Goal: Information Seeking & Learning: Learn about a topic

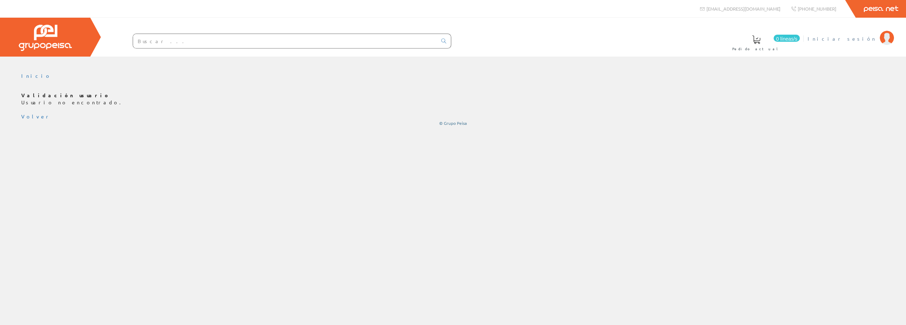
click at [860, 39] on font "Iniciar sesión" at bounding box center [842, 38] width 69 height 6
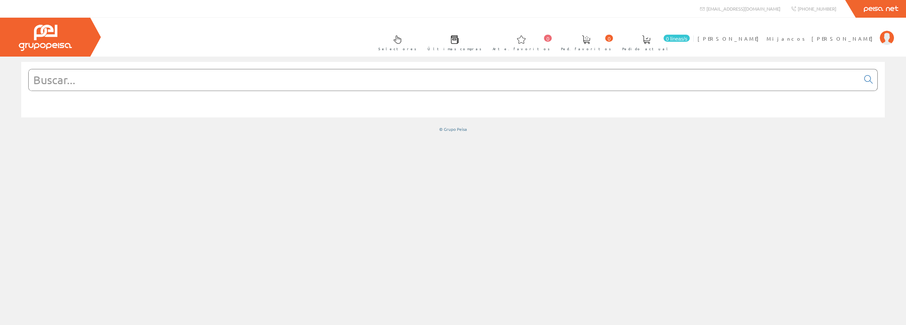
click at [420, 45] on link "Selectores" at bounding box center [395, 42] width 49 height 26
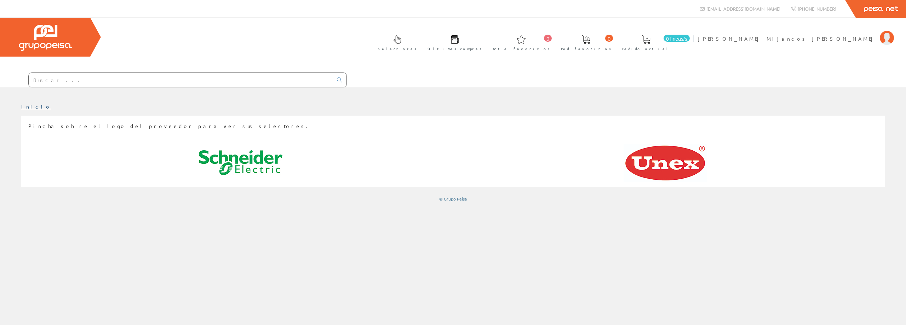
click at [28, 103] on font "Inicio" at bounding box center [36, 106] width 30 height 6
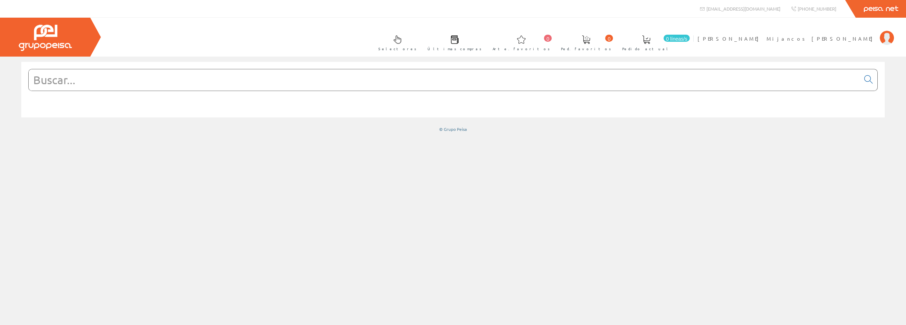
click at [38, 44] on img at bounding box center [45, 38] width 53 height 26
click at [848, 41] on span "[PERSON_NAME] Mijancos [PERSON_NAME]" at bounding box center [787, 38] width 179 height 7
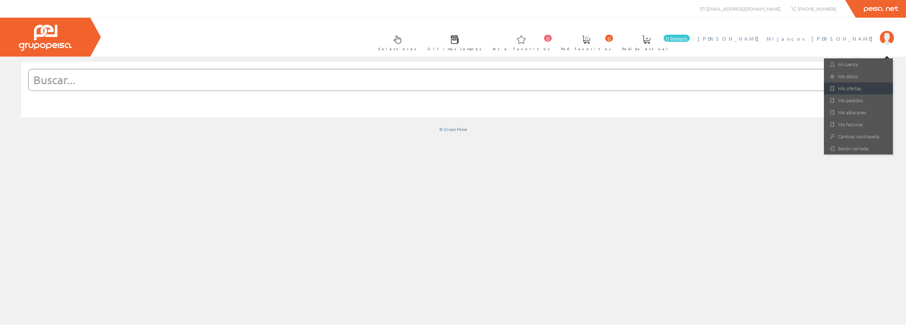
click at [845, 91] on font "Mis ofertas" at bounding box center [849, 88] width 23 height 7
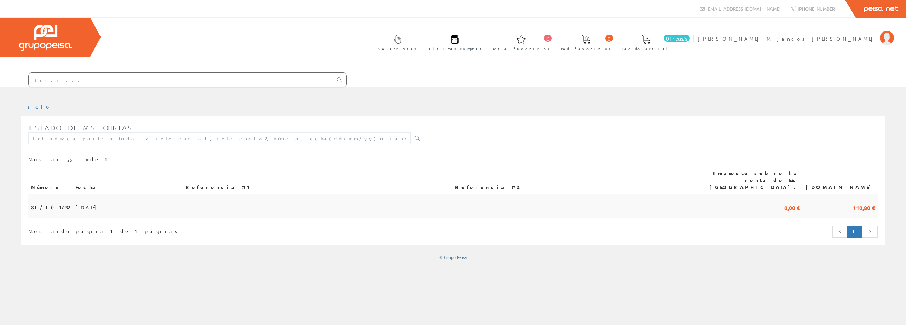
click at [86, 204] on font "[DATE]" at bounding box center [87, 207] width 24 height 6
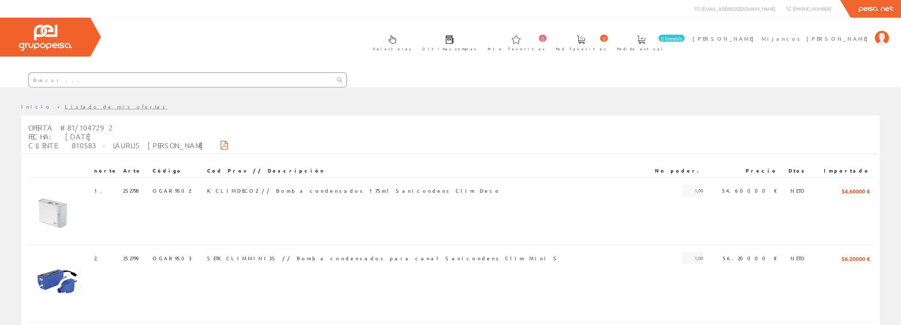
click at [182, 73] on input "text" at bounding box center [181, 80] width 304 height 14
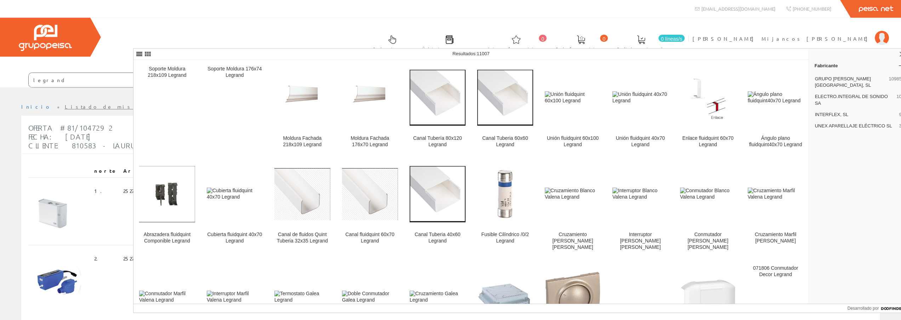
drag, startPoint x: 158, startPoint y: 38, endPoint x: 94, endPoint y: 27, distance: 64.9
click at [93, 27] on div "Selectores Últimas compras 0 0" at bounding box center [450, 53] width 901 height 70
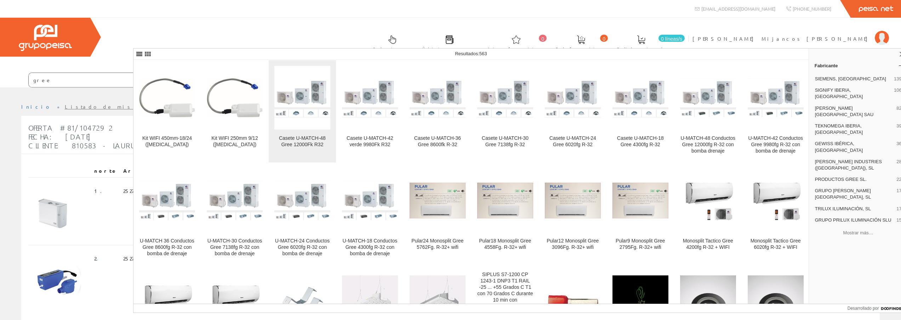
type input "gree"
click at [316, 102] on img at bounding box center [302, 97] width 56 height 39
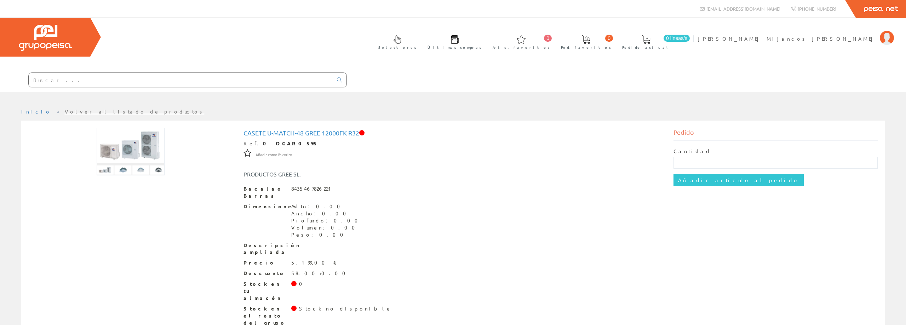
click at [306, 129] on font "Casete U-MATCH-48 Gree 12000Fk R32" at bounding box center [301, 132] width 116 height 7
click at [305, 129] on font "Casete U-MATCH-48 Gree 12000Fk R32" at bounding box center [301, 132] width 116 height 7
click at [365, 130] on span at bounding box center [361, 132] width 5 height 5
click at [29, 108] on font "Inicio" at bounding box center [36, 111] width 30 height 6
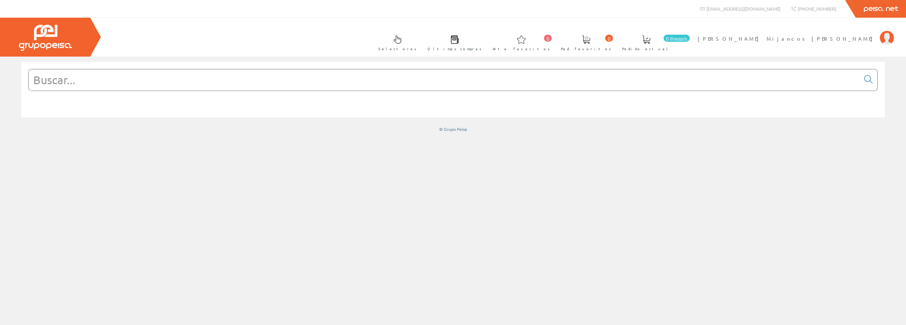
click at [417, 88] on input "text" at bounding box center [444, 79] width 831 height 21
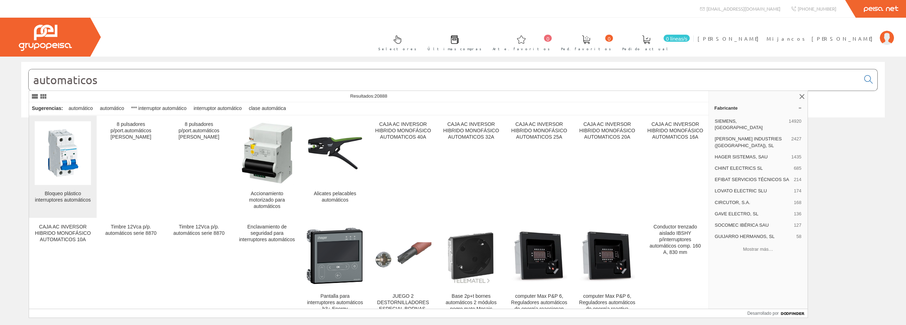
type input "automaticos"
click at [75, 170] on img at bounding box center [63, 153] width 47 height 64
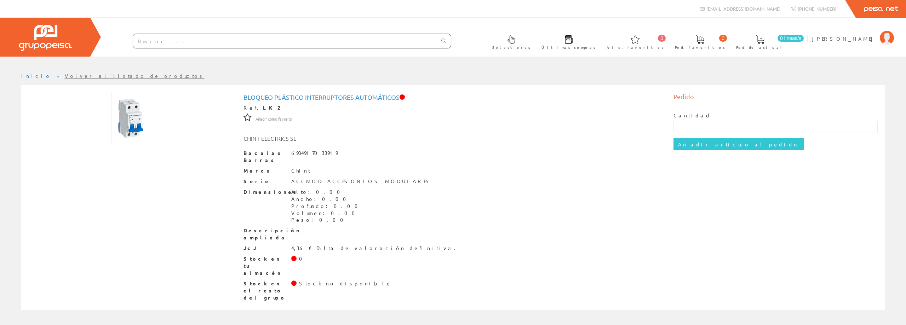
click at [137, 132] on img at bounding box center [130, 118] width 39 height 53
click at [163, 43] on input "text" at bounding box center [285, 41] width 304 height 14
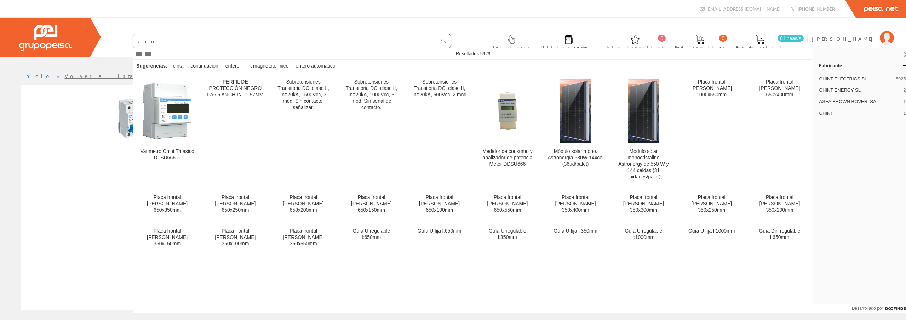
drag, startPoint x: 203, startPoint y: 37, endPoint x: 70, endPoint y: 31, distance: 133.5
click at [70, 31] on div "Selectores Últimas compras 0 0" at bounding box center [453, 37] width 906 height 39
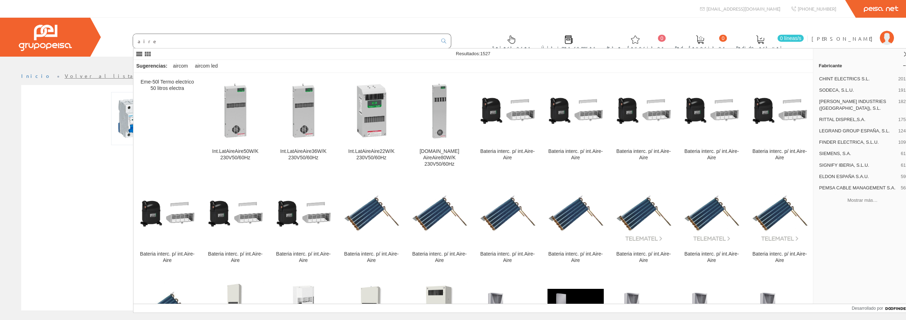
type input "aire"
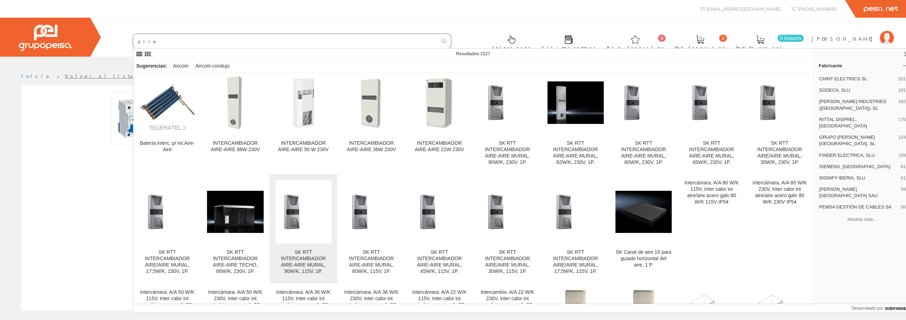
scroll to position [296, 0]
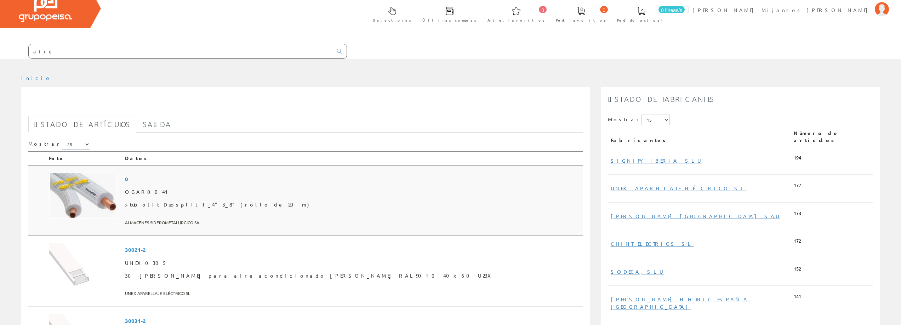
scroll to position [71, 0]
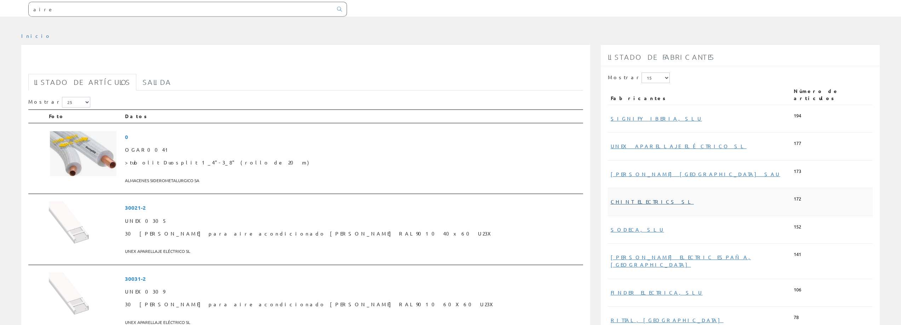
click at [627, 199] on font "CHINT ELECTRICS SL" at bounding box center [651, 202] width 83 height 6
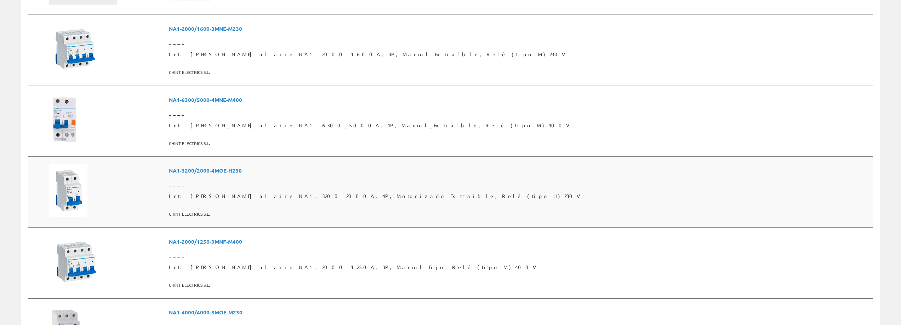
scroll to position [212, 0]
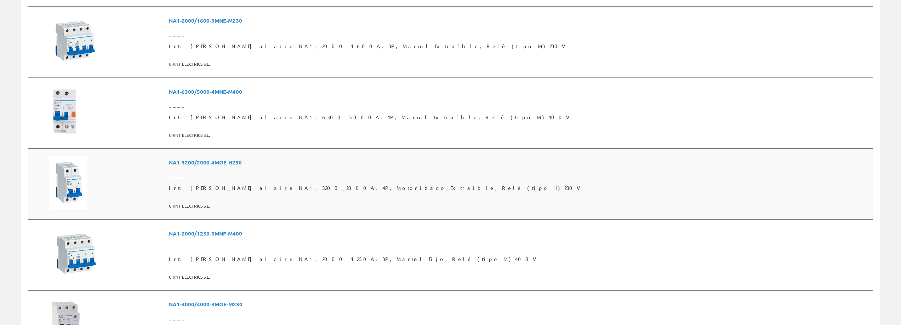
click at [75, 193] on img at bounding box center [68, 182] width 39 height 53
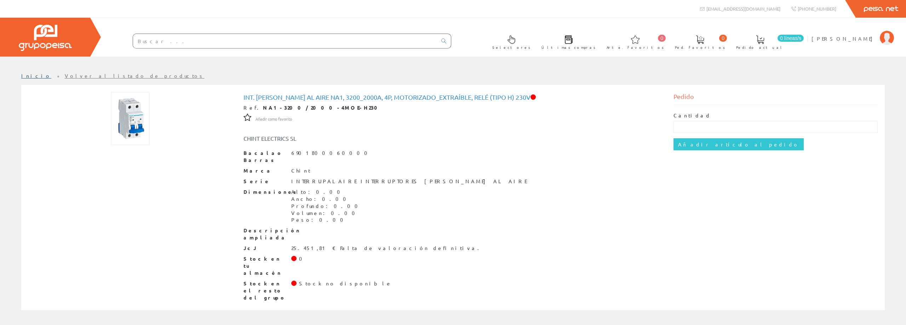
click at [30, 75] on font "Inicio" at bounding box center [36, 76] width 30 height 6
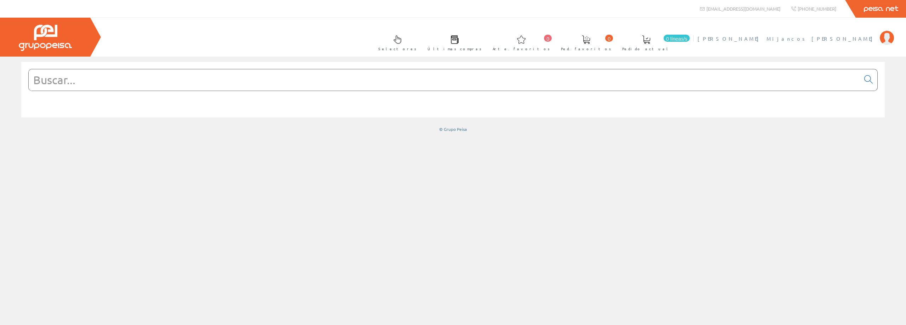
click at [875, 40] on font "[PERSON_NAME] Mijancos [PERSON_NAME]" at bounding box center [787, 38] width 179 height 6
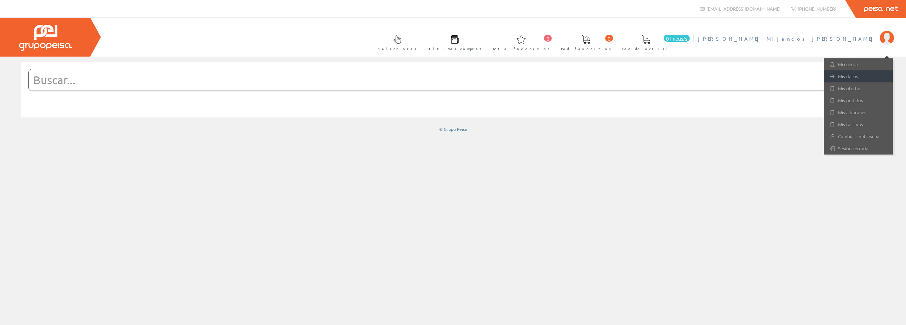
click at [857, 77] on font "Mis datos" at bounding box center [848, 76] width 20 height 7
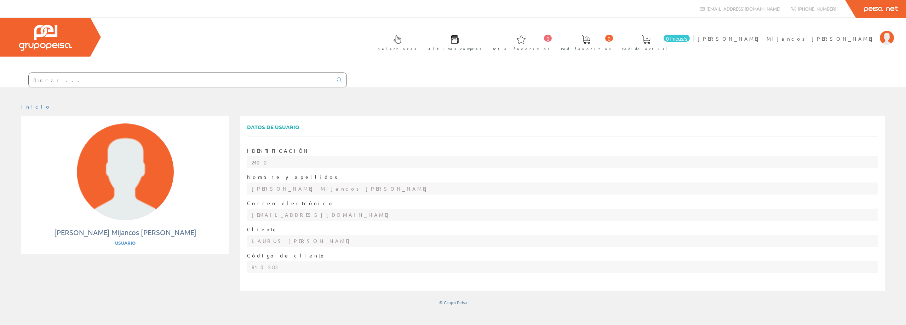
click at [26, 103] on li "Inicio" at bounding box center [36, 106] width 30 height 7
click at [36, 44] on img at bounding box center [45, 38] width 53 height 26
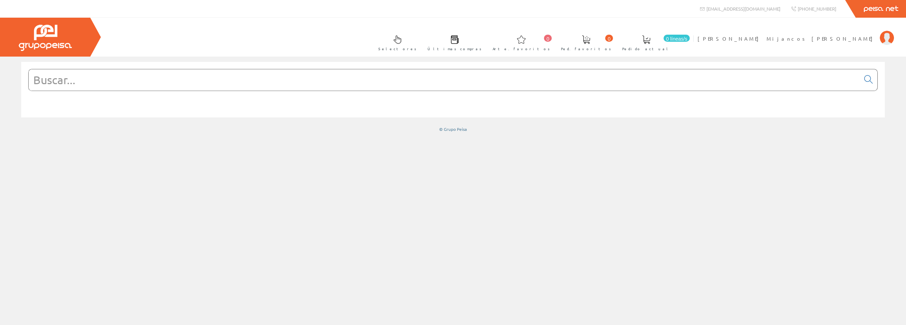
click at [536, 83] on input "text" at bounding box center [444, 79] width 831 height 21
drag, startPoint x: 118, startPoint y: 82, endPoint x: 106, endPoint y: 81, distance: 12.1
click at [117, 82] on input "text" at bounding box center [444, 79] width 831 height 21
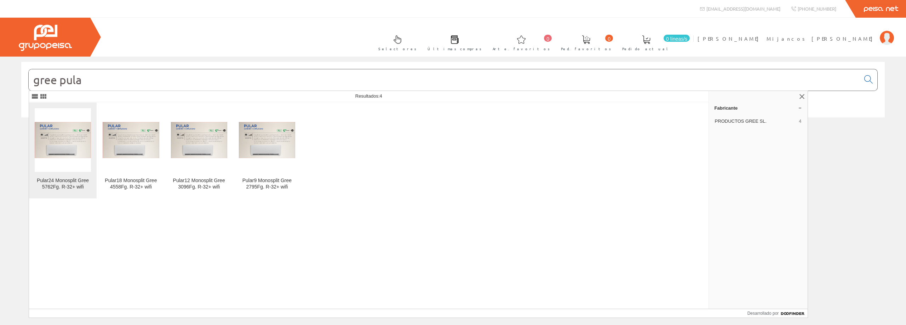
type input "gree pula"
click at [58, 147] on img at bounding box center [63, 140] width 56 height 36
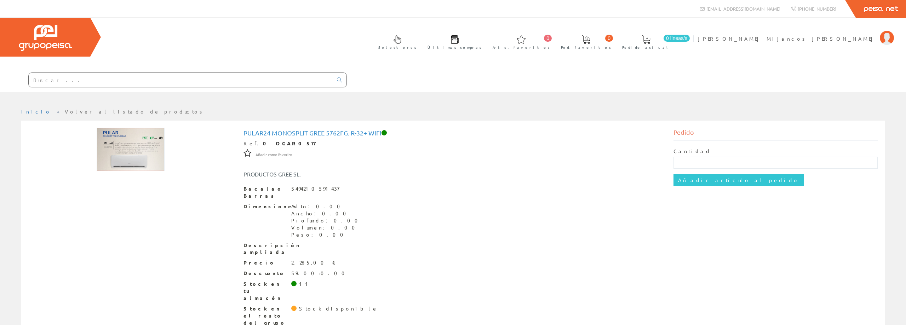
click at [299, 129] on font "Pular24 Monosplit Gree 5762Fg. R-32+ wifi" at bounding box center [312, 132] width 138 height 7
click at [120, 128] on img at bounding box center [131, 150] width 68 height 44
drag, startPoint x: 120, startPoint y: 109, endPoint x: 125, endPoint y: 108, distance: 4.7
click at [123, 128] on img at bounding box center [131, 150] width 68 height 44
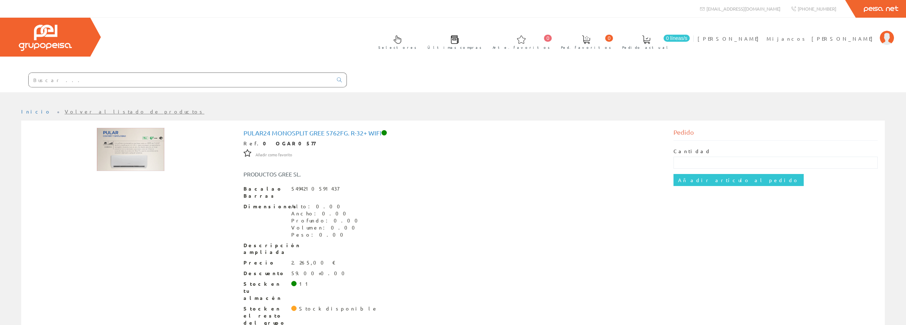
click at [650, 42] on span at bounding box center [646, 39] width 8 height 8
click at [459, 41] on span at bounding box center [455, 39] width 8 height 8
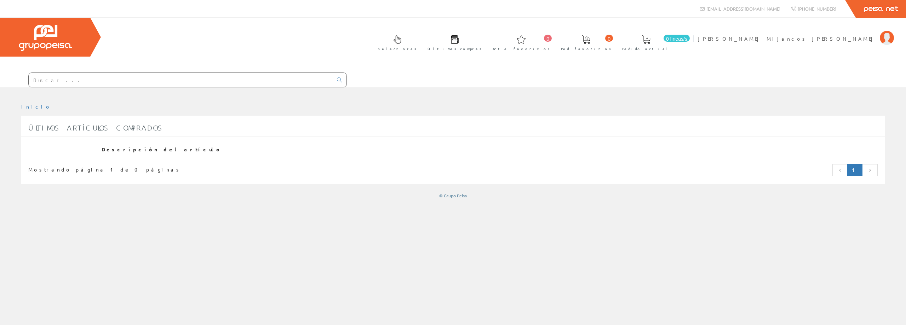
click at [402, 40] on span at bounding box center [397, 39] width 8 height 8
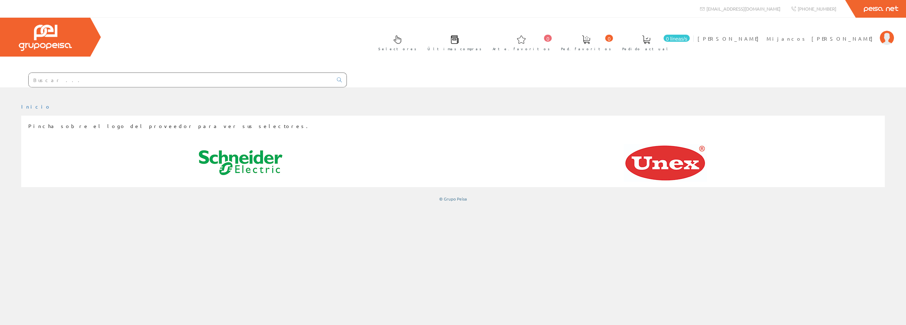
drag, startPoint x: 0, startPoint y: 0, endPoint x: 646, endPoint y: 40, distance: 647.1
click at [402, 40] on span at bounding box center [397, 39] width 8 height 8
click at [225, 144] on img at bounding box center [245, 165] width 92 height 42
